Goal: Find specific page/section: Find specific page/section

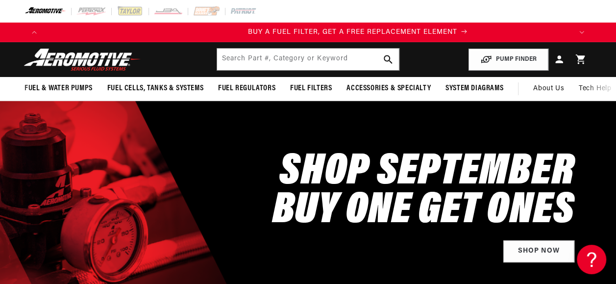
scroll to position [0, 495]
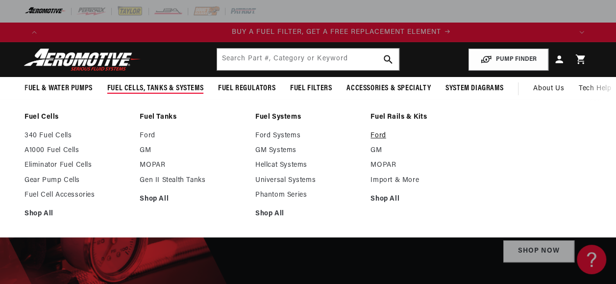
click at [461, 140] on link "Ford" at bounding box center [423, 135] width 105 height 9
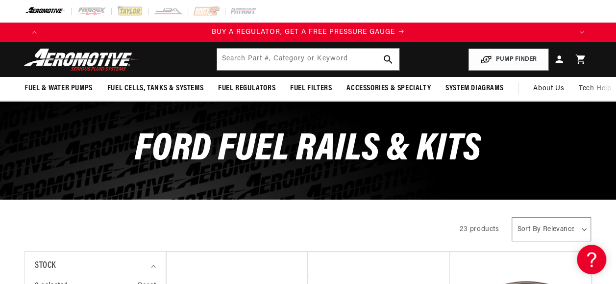
click at [450, 20] on div at bounding box center [308, 11] width 616 height 23
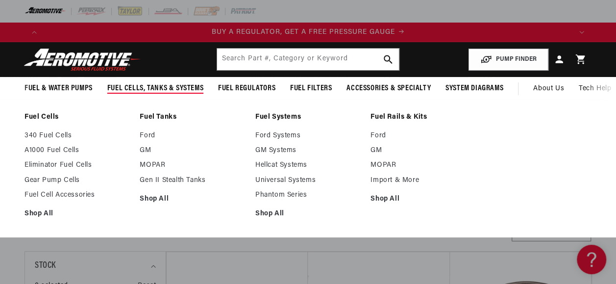
click at [477, 197] on ul "Fuel Cells 340 Fuel Cells A1000 Fuel Cells Eliminator Fuel Cells" at bounding box center [308, 168] width 616 height 111
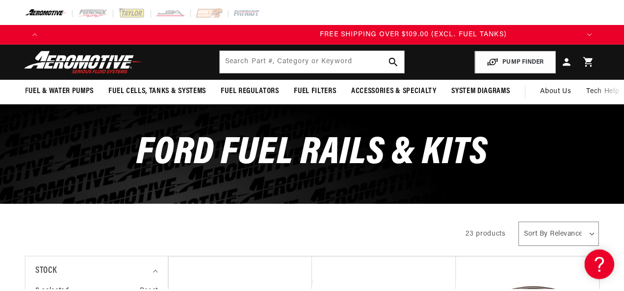
scroll to position [0, 1506]
